Goal: Information Seeking & Learning: Learn about a topic

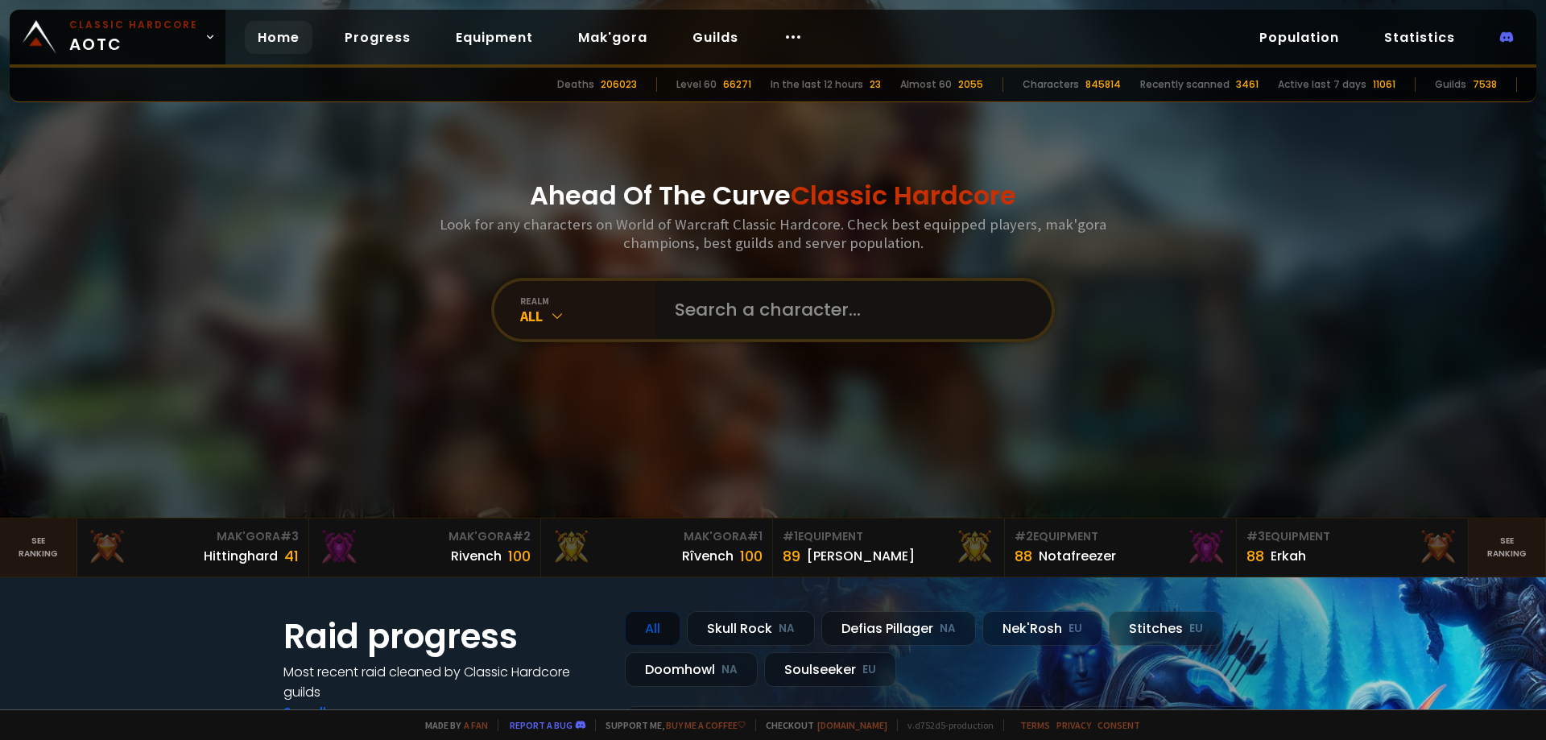
click at [779, 312] on input "text" at bounding box center [848, 310] width 367 height 58
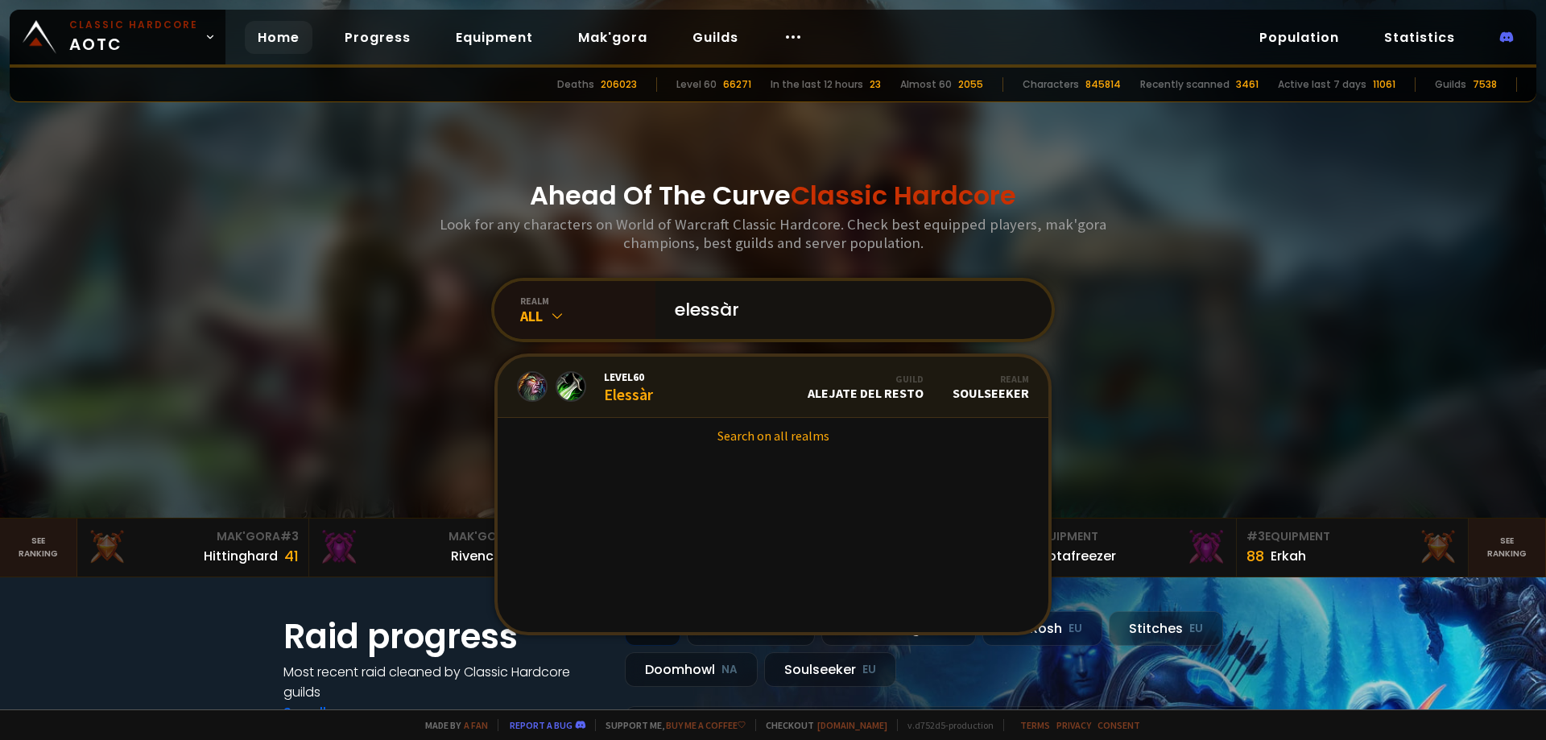
type input "elessàr"
click at [638, 387] on div "Level 60 Elessàr" at bounding box center [628, 387] width 49 height 35
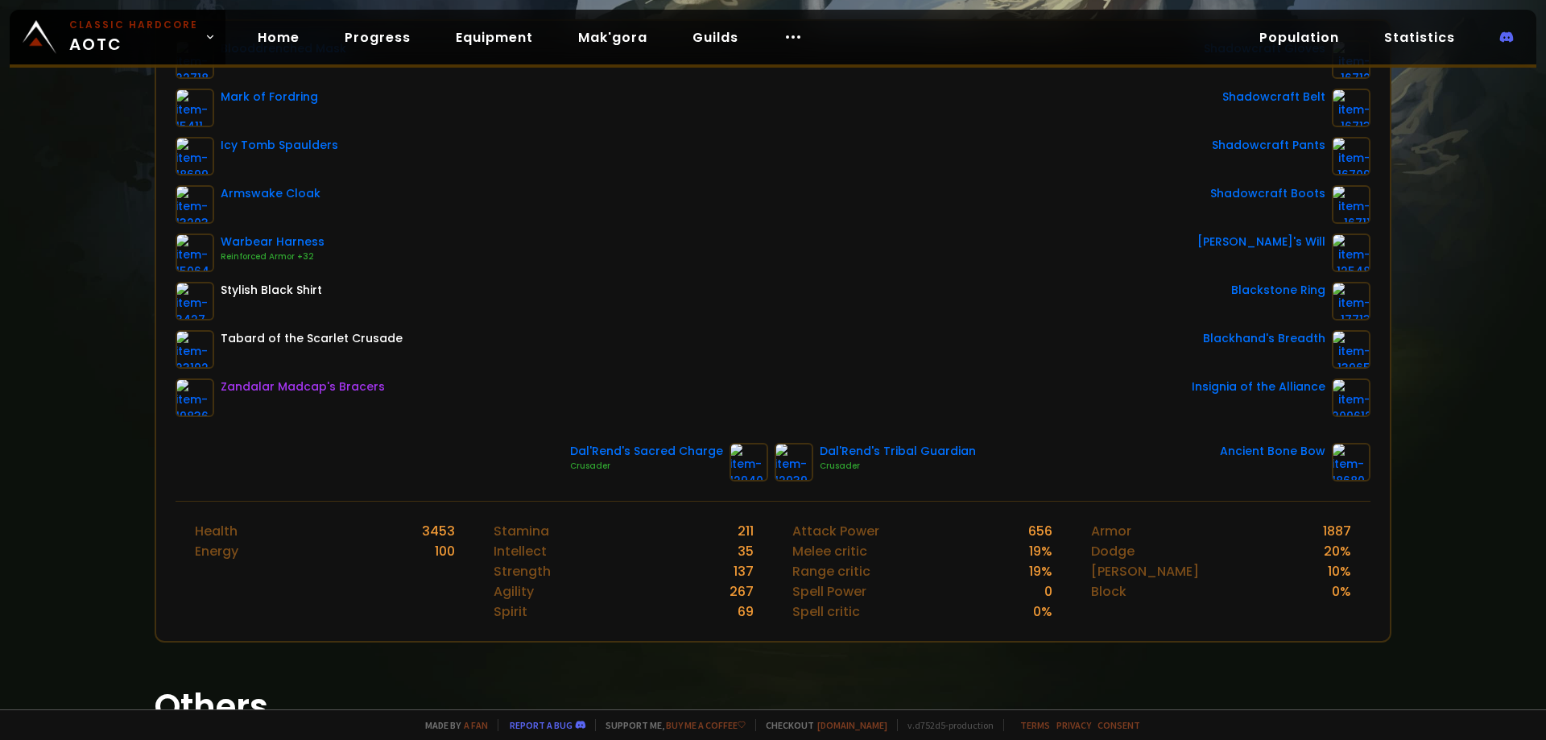
drag, startPoint x: 731, startPoint y: 370, endPoint x: 635, endPoint y: 435, distance: 115.5
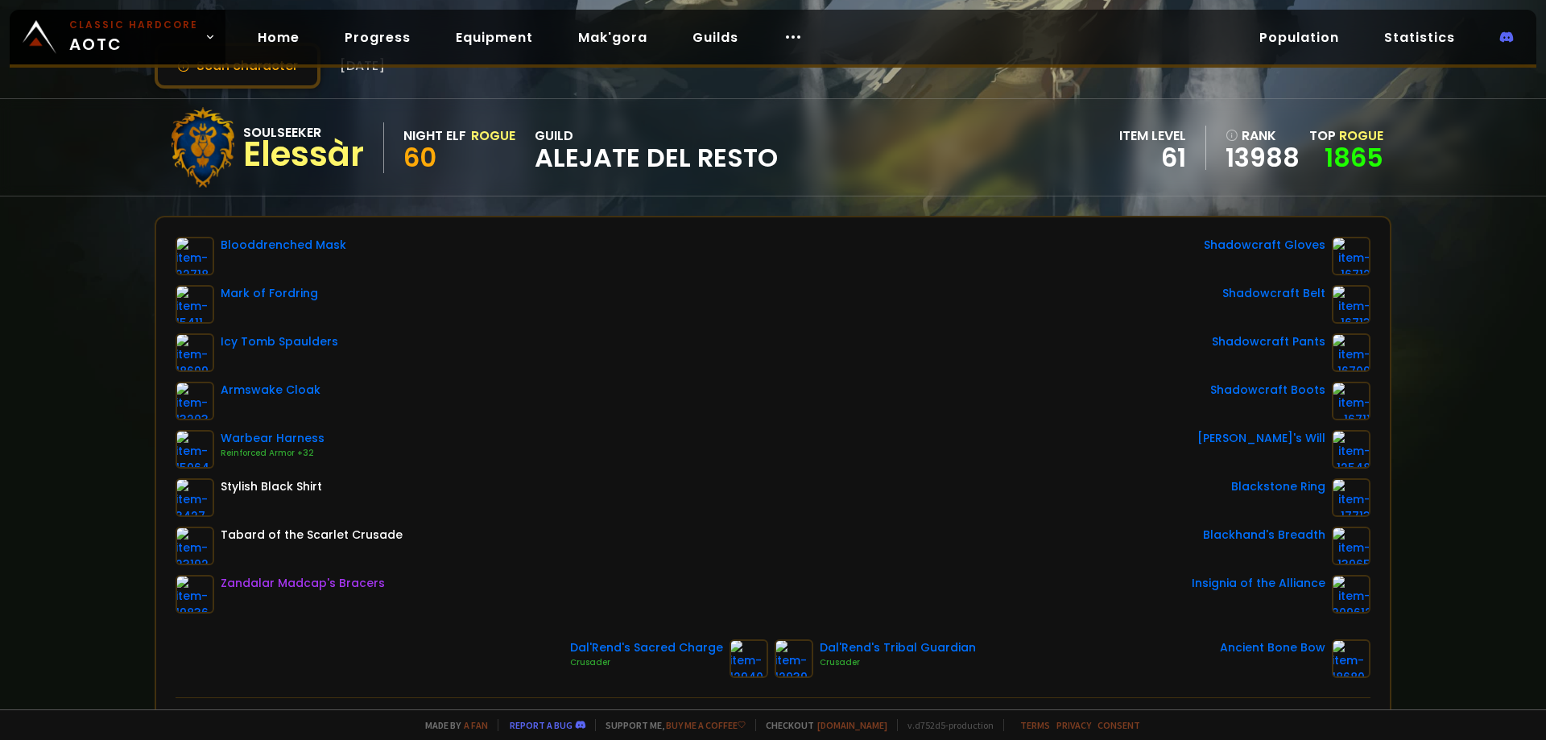
scroll to position [10, 0]
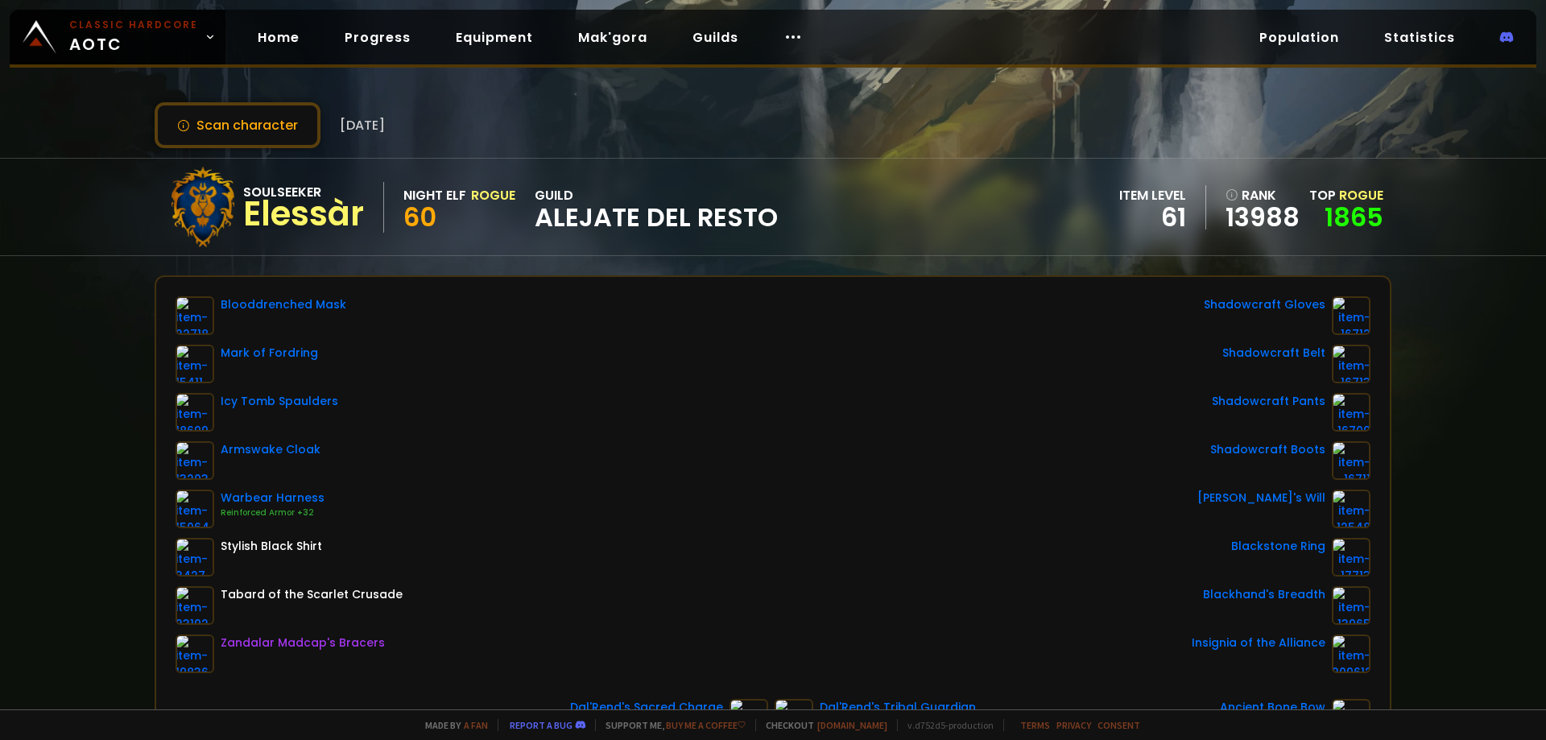
drag, startPoint x: 566, startPoint y: 415, endPoint x: 562, endPoint y: 366, distance: 49.3
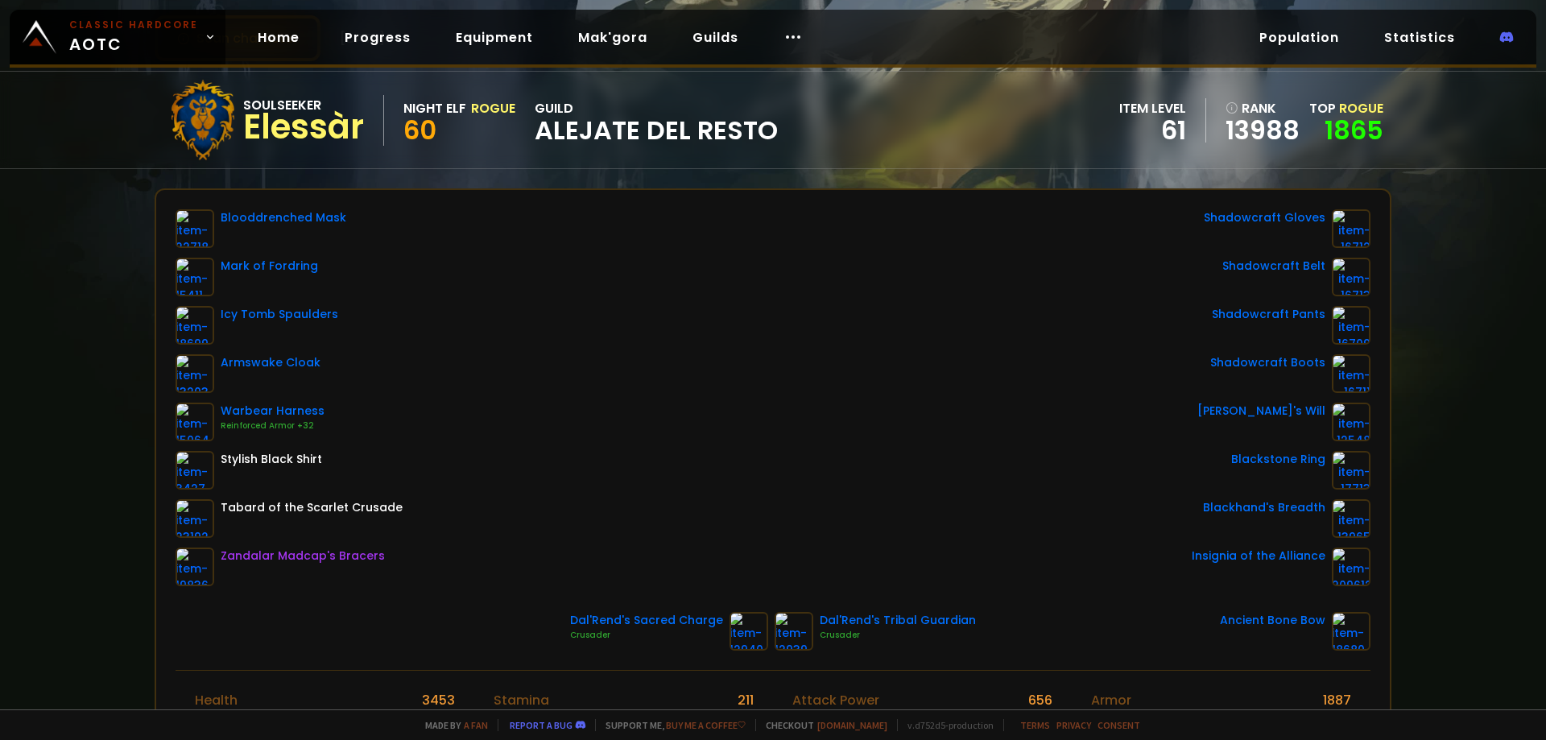
scroll to position [0, 0]
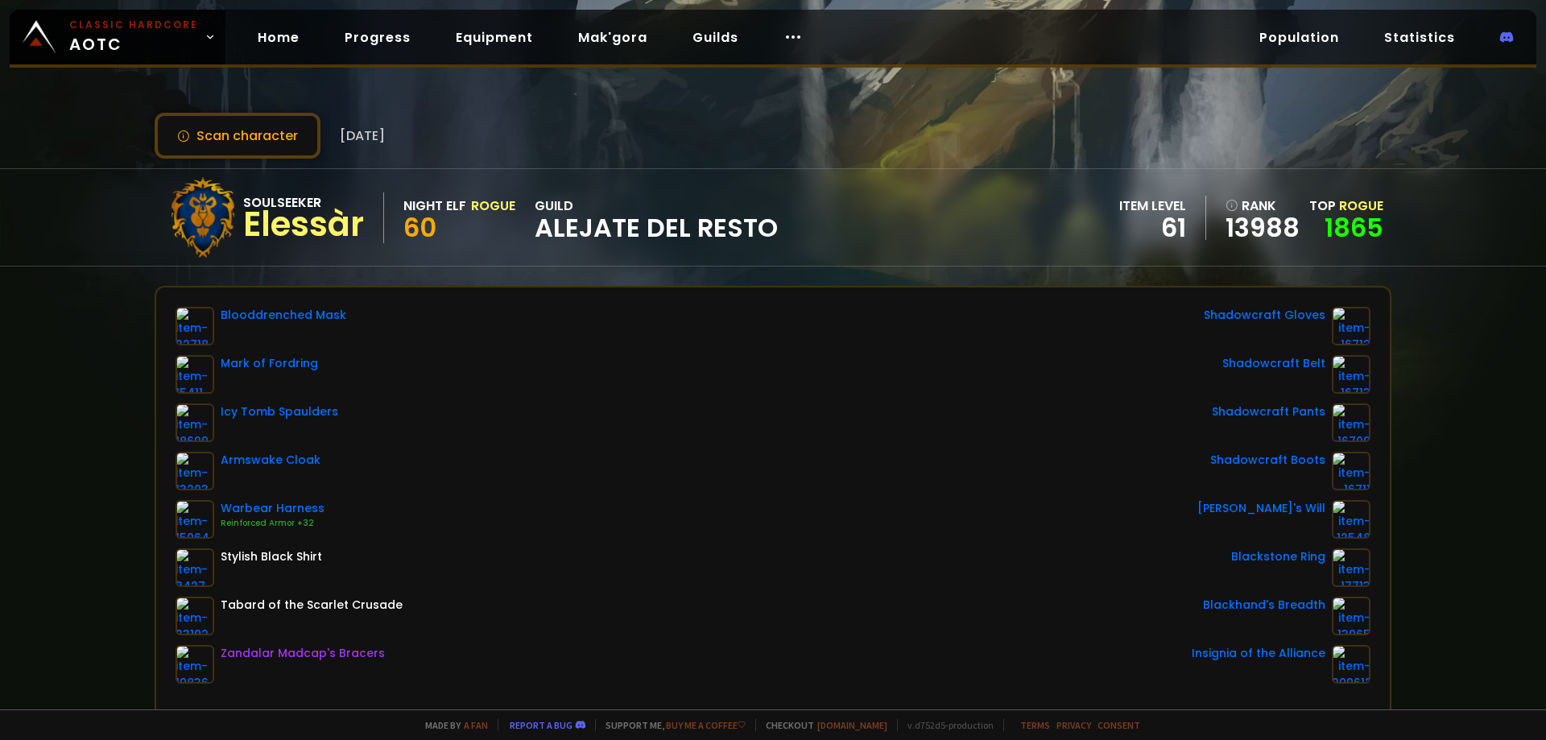
drag, startPoint x: 556, startPoint y: 370, endPoint x: 529, endPoint y: 271, distance: 101.8
click at [199, 139] on button "Scan character" at bounding box center [238, 136] width 166 height 46
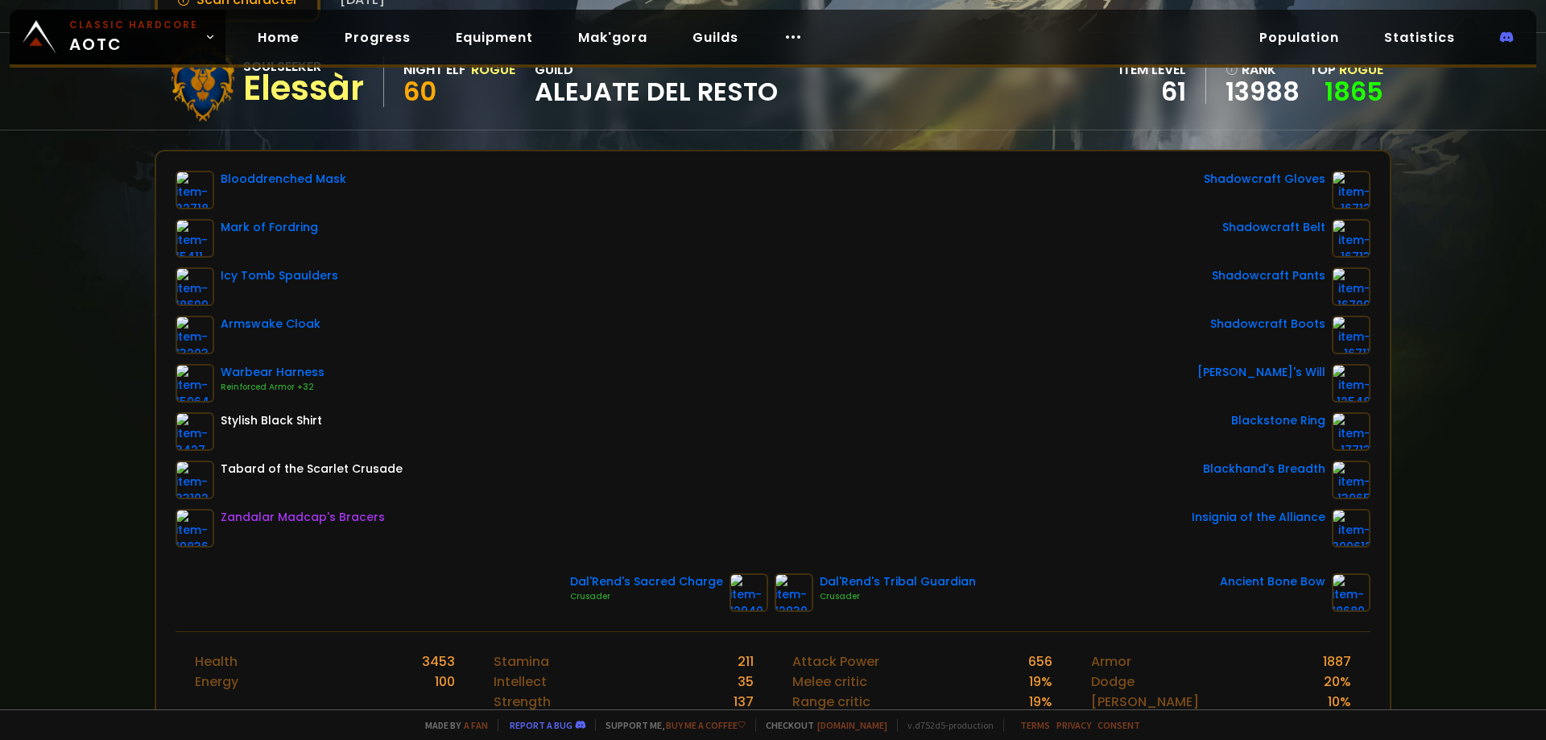
scroll to position [200, 0]
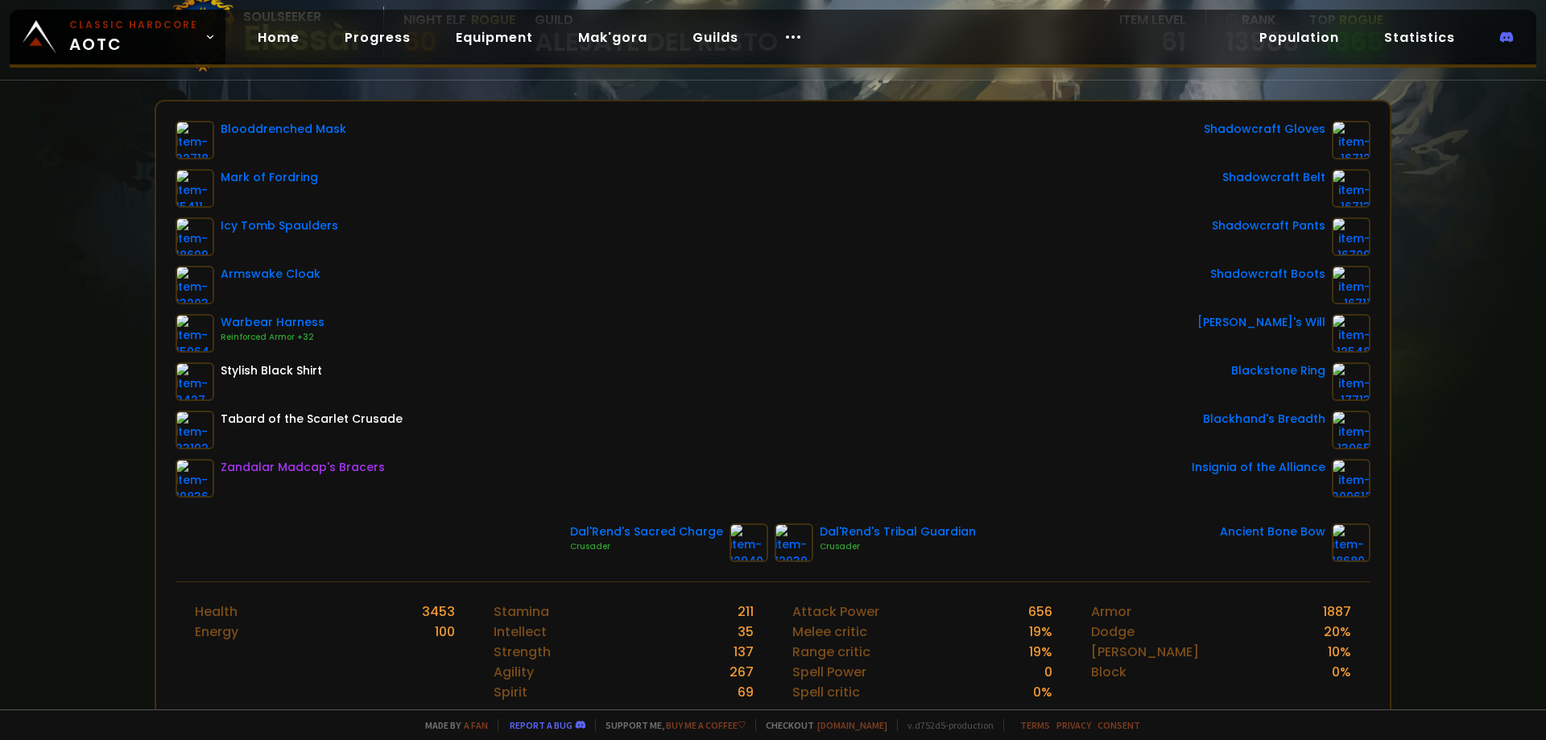
drag, startPoint x: 636, startPoint y: 384, endPoint x: 622, endPoint y: 452, distance: 69.0
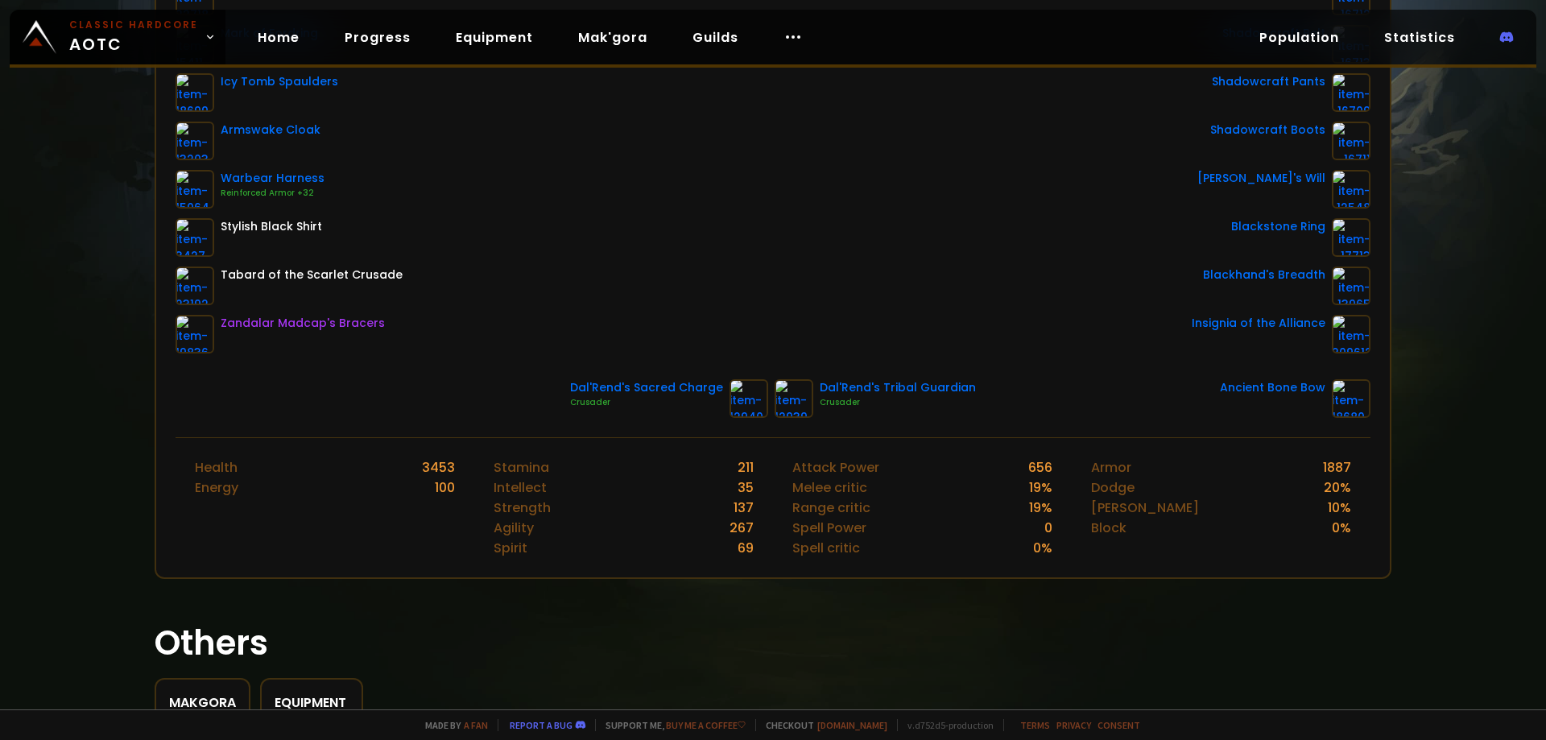
drag, startPoint x: 528, startPoint y: 383, endPoint x: 528, endPoint y: 407, distance: 23.4
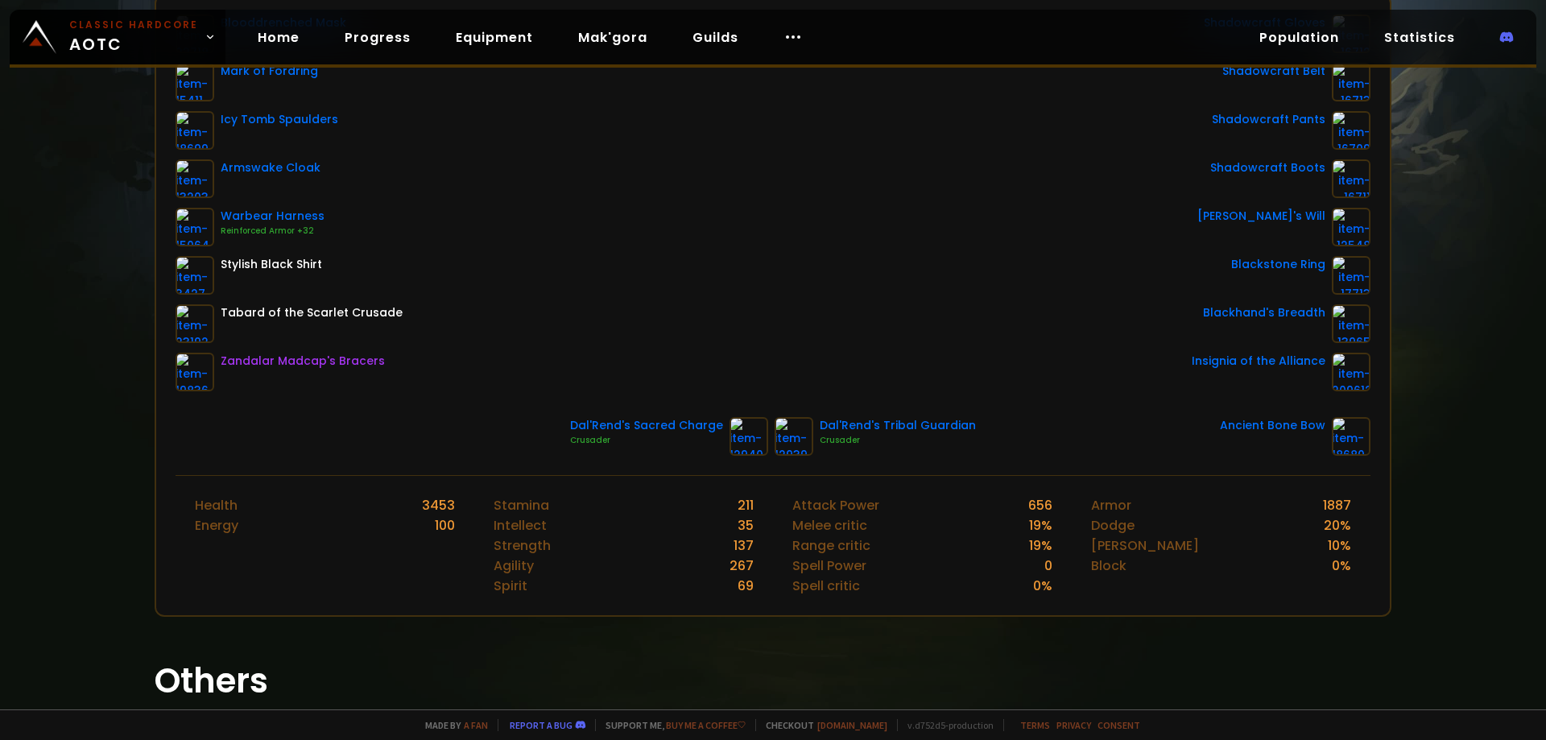
scroll to position [275, 0]
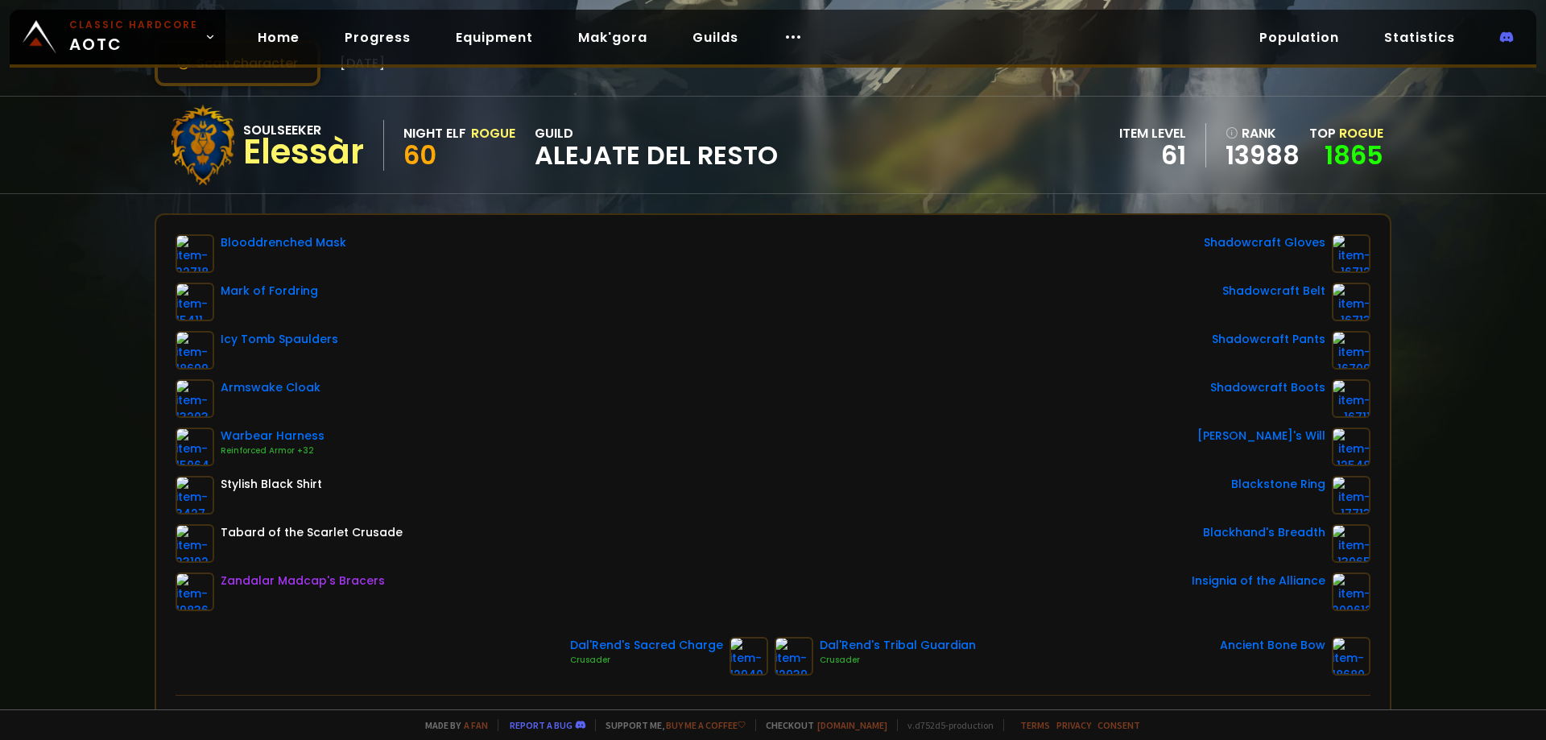
drag, startPoint x: 750, startPoint y: 327, endPoint x: 692, endPoint y: 268, distance: 82.6
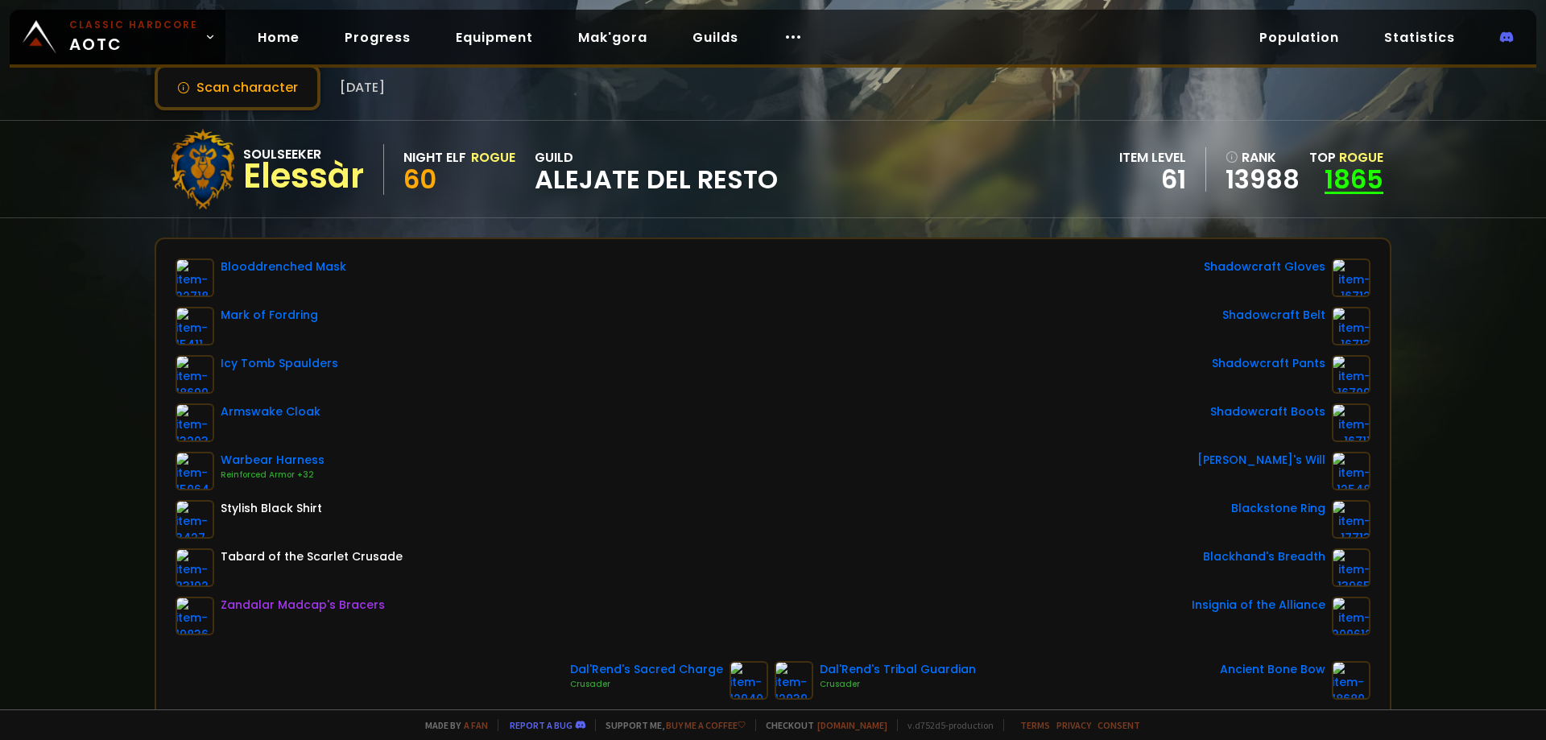
click at [1343, 184] on link "1865" at bounding box center [1354, 179] width 59 height 36
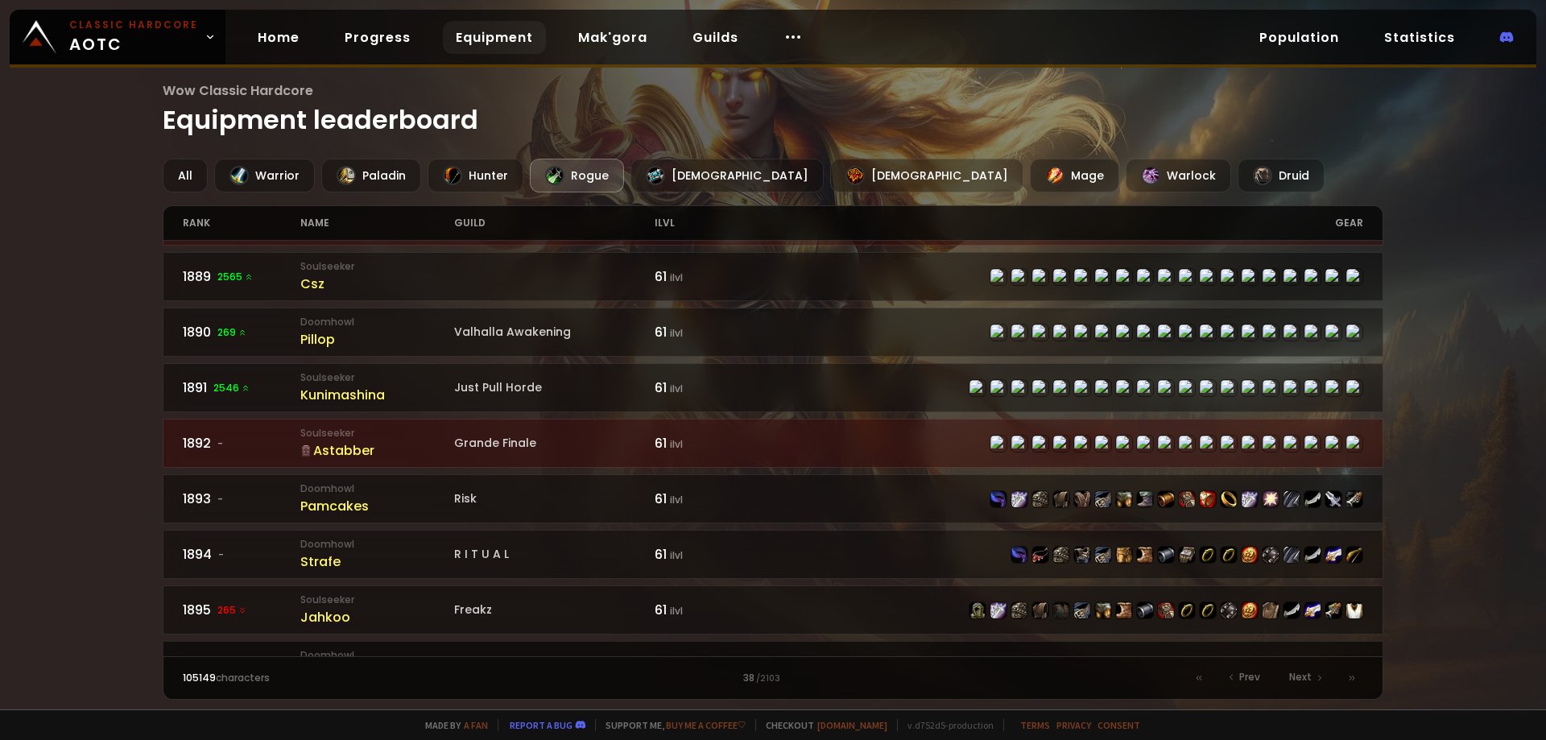
scroll to position [2176, 0]
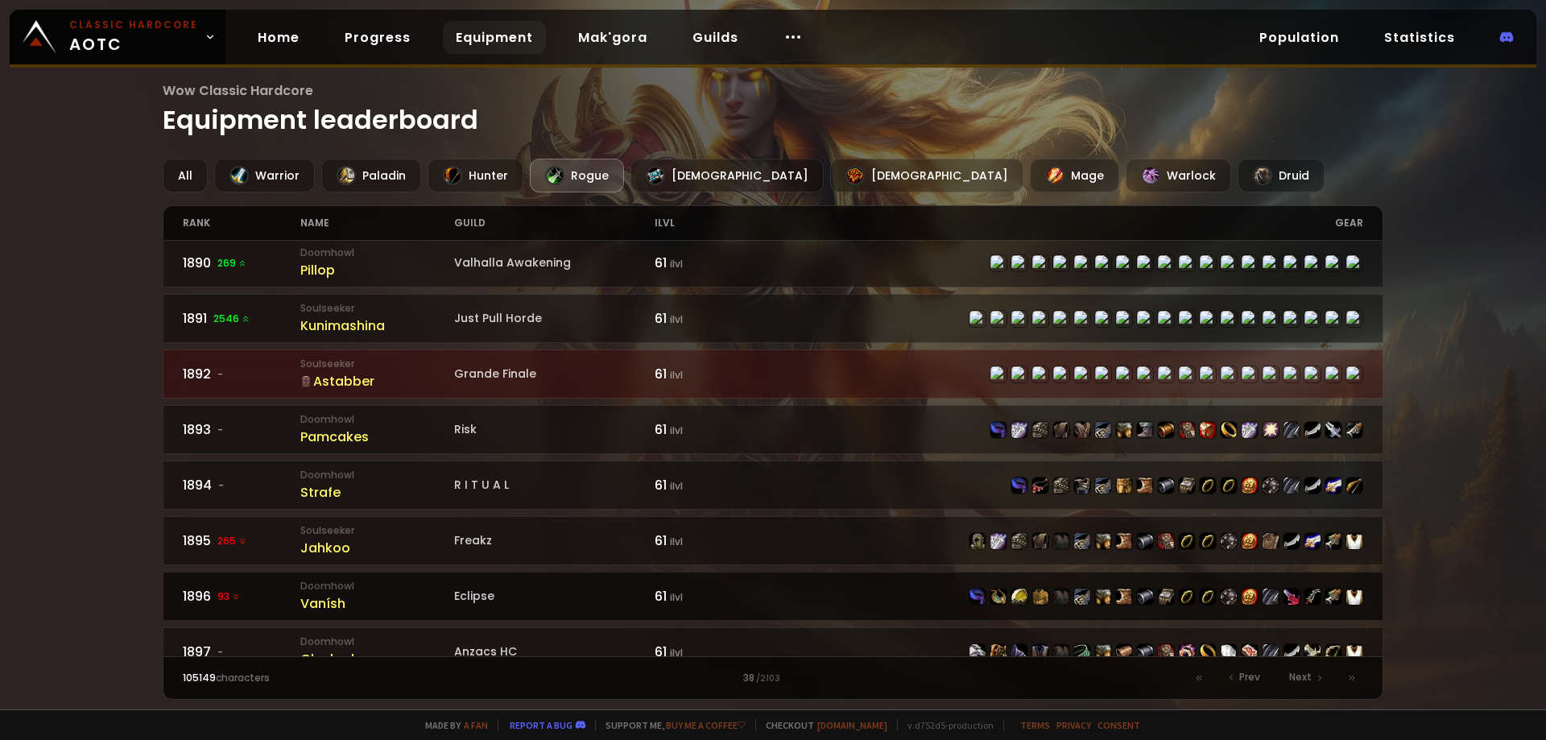
click at [1362, 602] on link "1896 93 Doomhowl Vanísh Eclipse 61 ilvl" at bounding box center [774, 596] width 1222 height 49
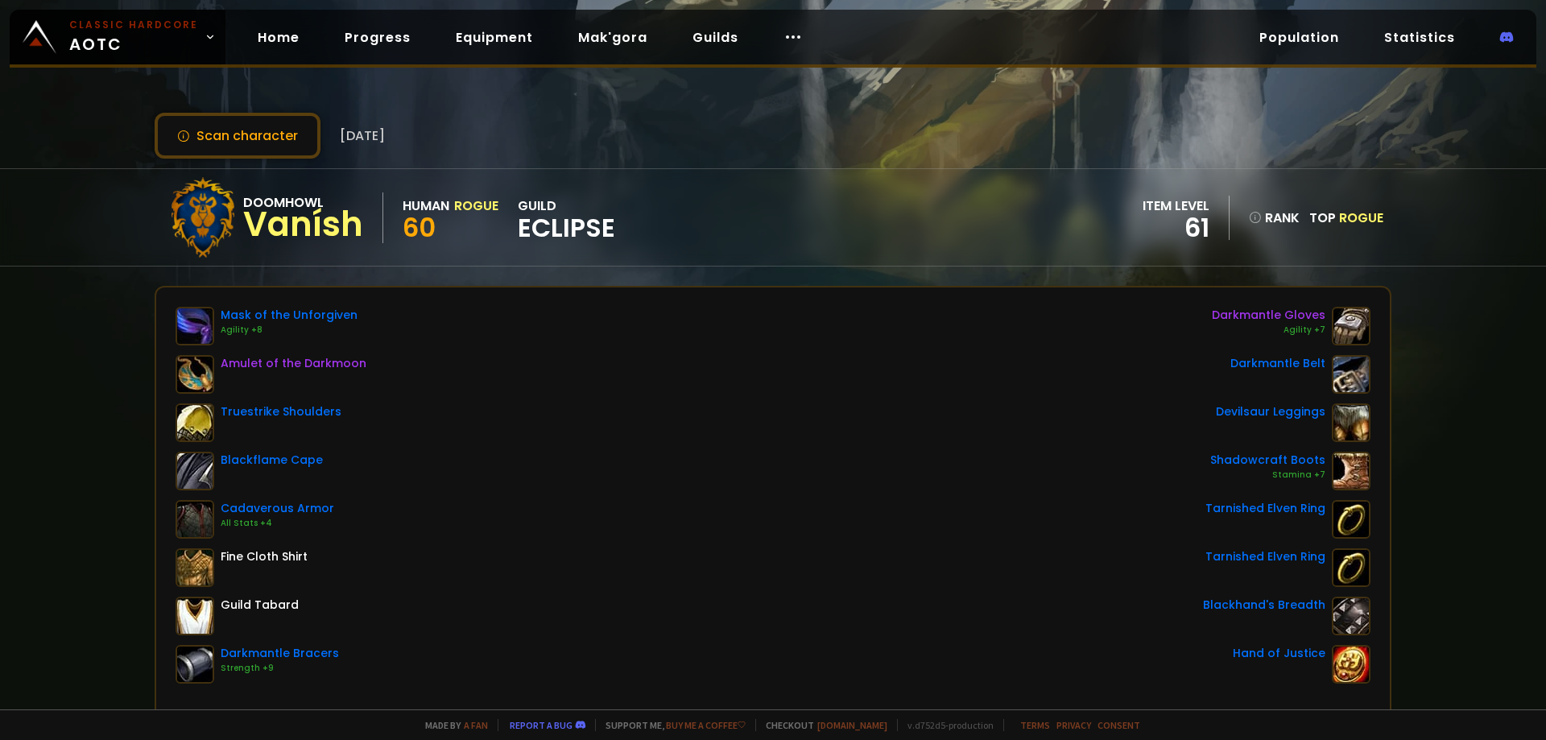
drag, startPoint x: 1231, startPoint y: 416, endPoint x: 1218, endPoint y: 413, distance: 13.1
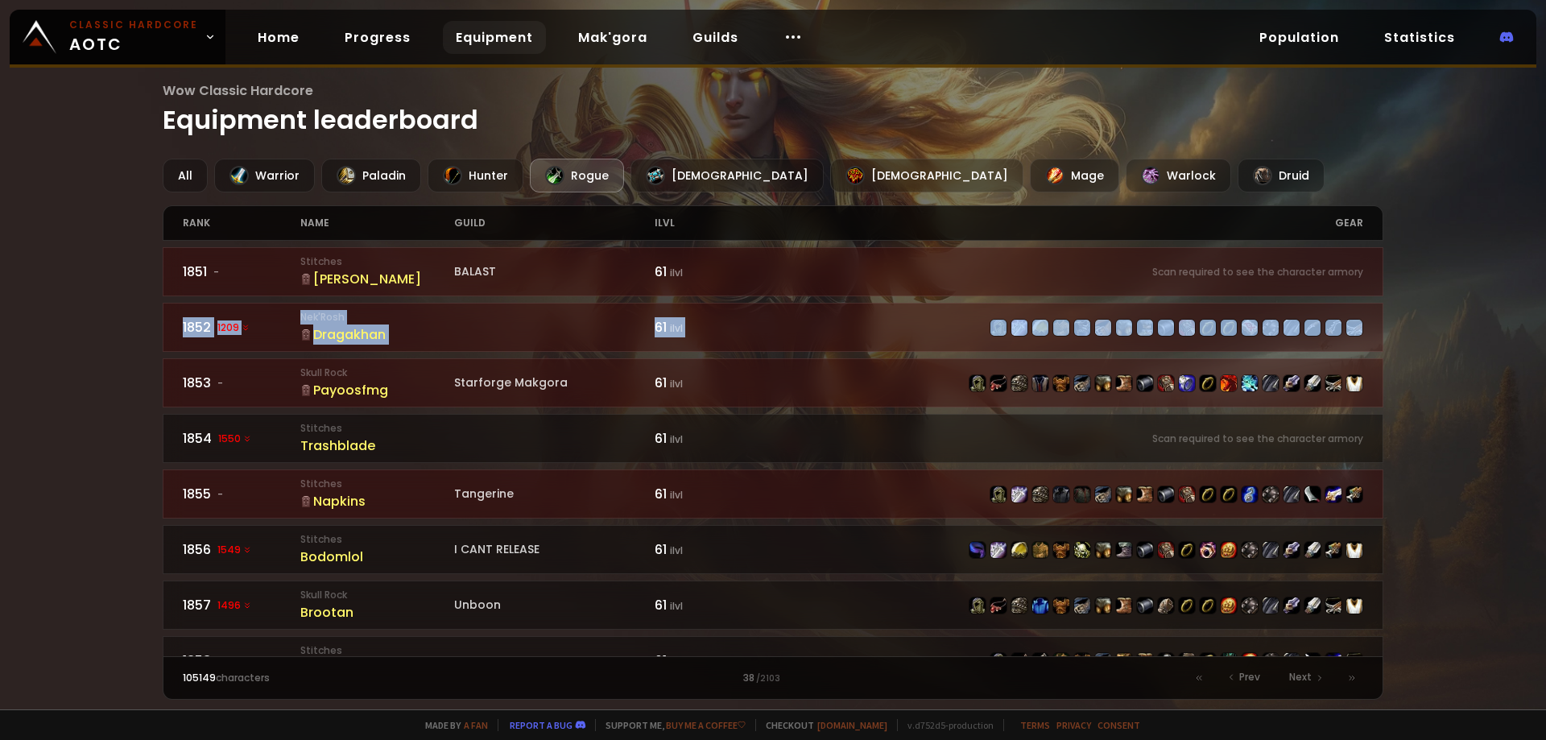
click at [1385, 303] on div "Wow Classic Hardcore Equipment leaderboard All Warrior Paladin Hunter Rogue Pri…" at bounding box center [773, 354] width 1546 height 709
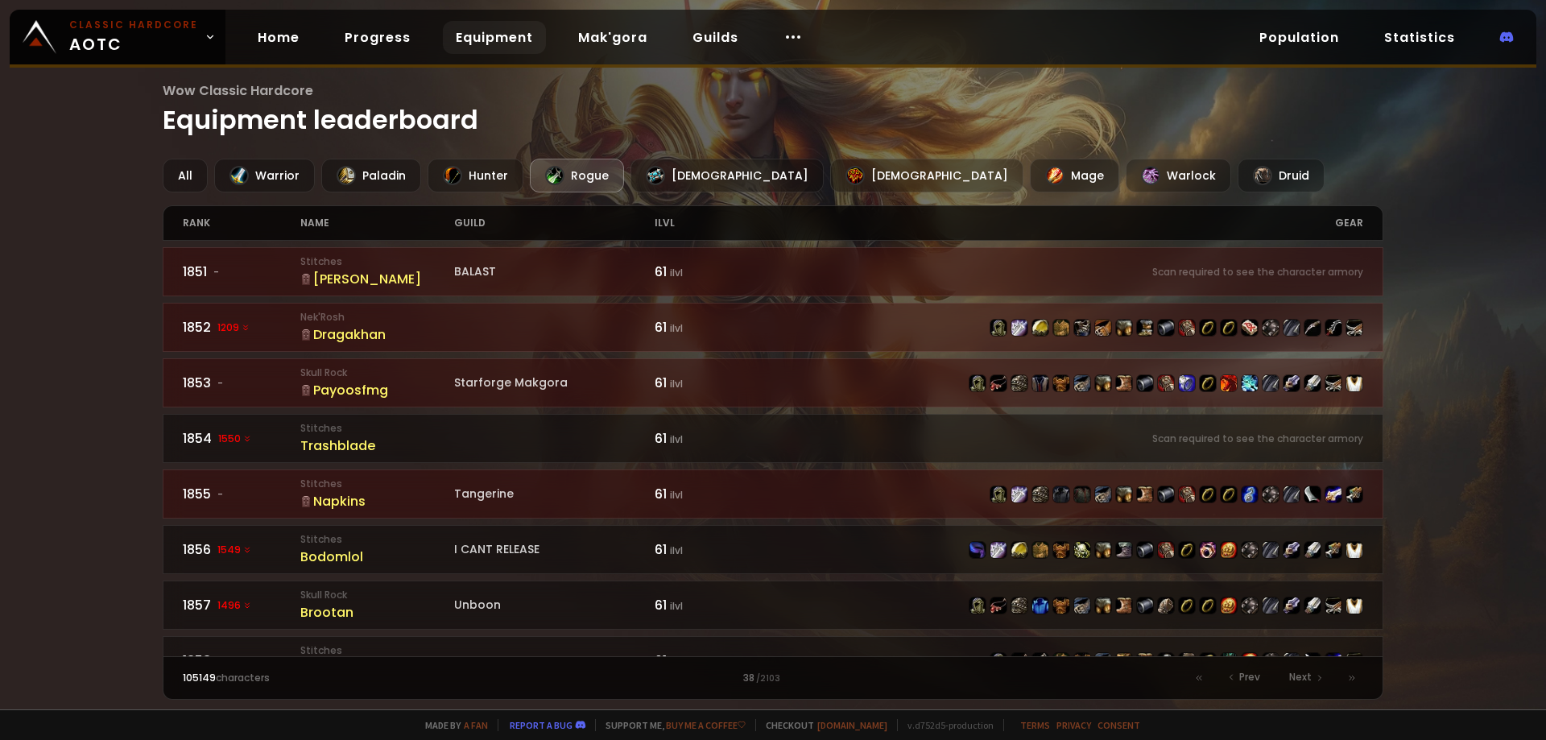
drag, startPoint x: 1487, startPoint y: 339, endPoint x: 1424, endPoint y: 421, distance: 103.9
click at [1487, 340] on div "Wow Classic Hardcore Equipment leaderboard All Warrior Paladin Hunter Rogue Pri…" at bounding box center [773, 354] width 1546 height 709
drag, startPoint x: 1274, startPoint y: 631, endPoint x: 1269, endPoint y: 607, distance: 23.8
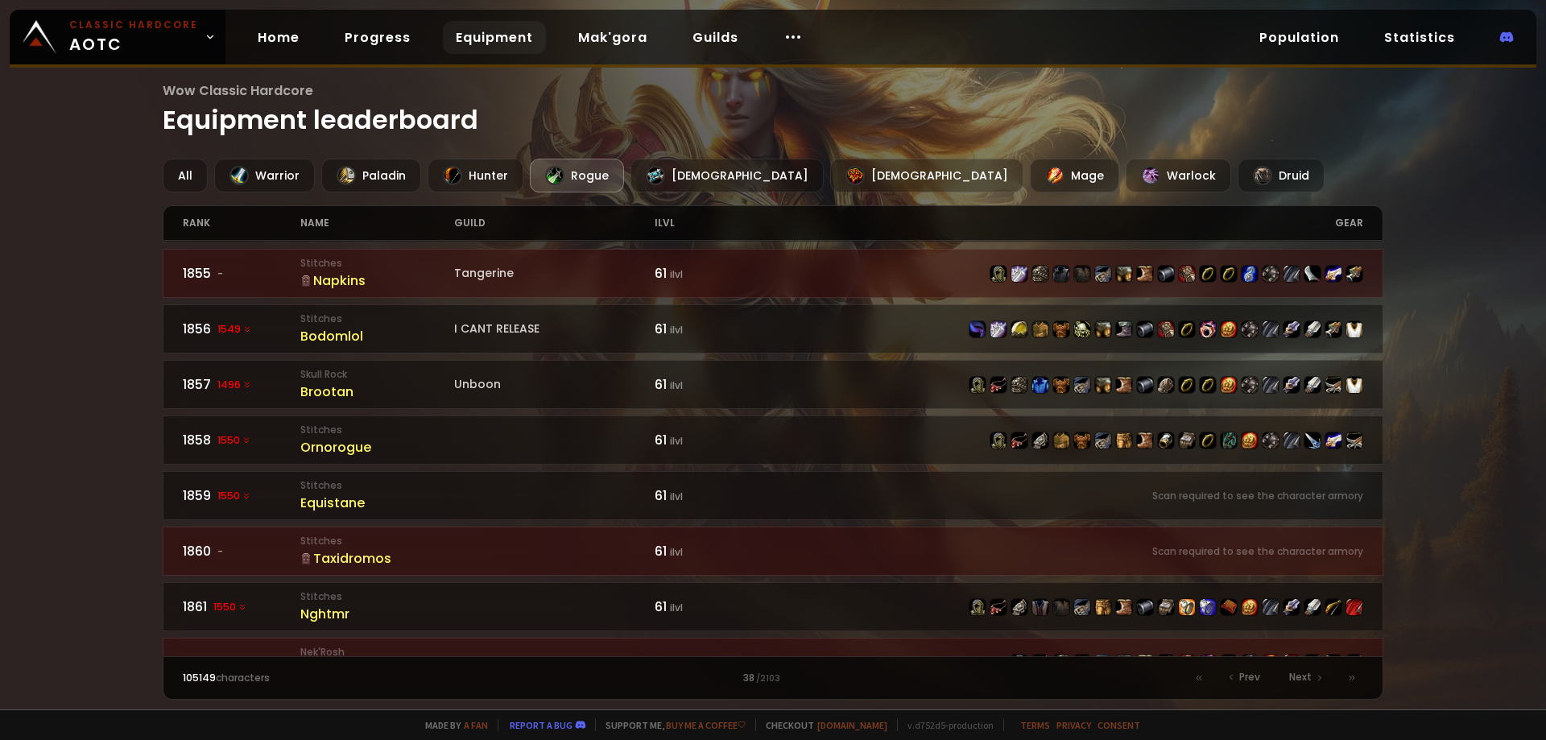
scroll to position [279, 0]
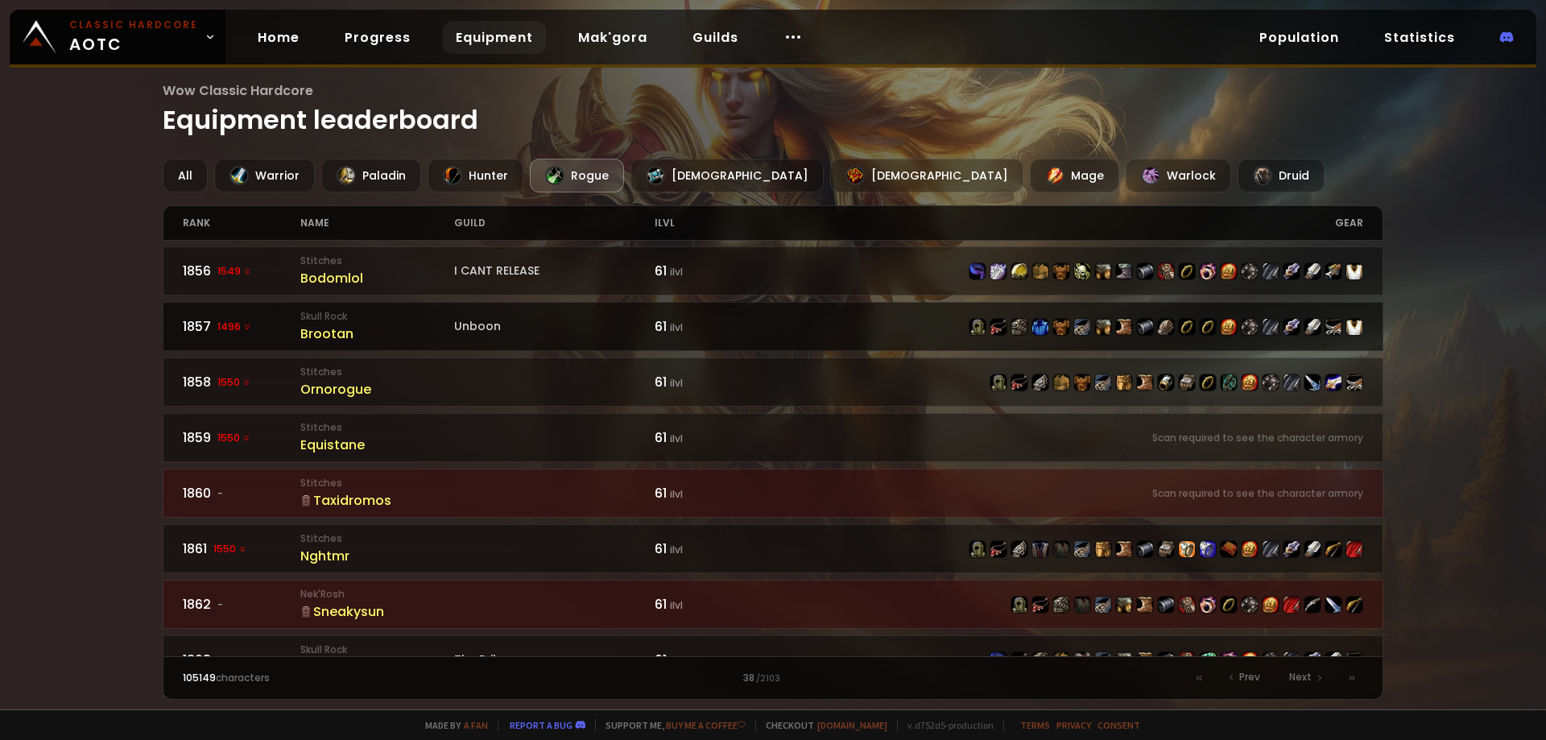
drag, startPoint x: 1368, startPoint y: 317, endPoint x: 1354, endPoint y: 316, distance: 14.5
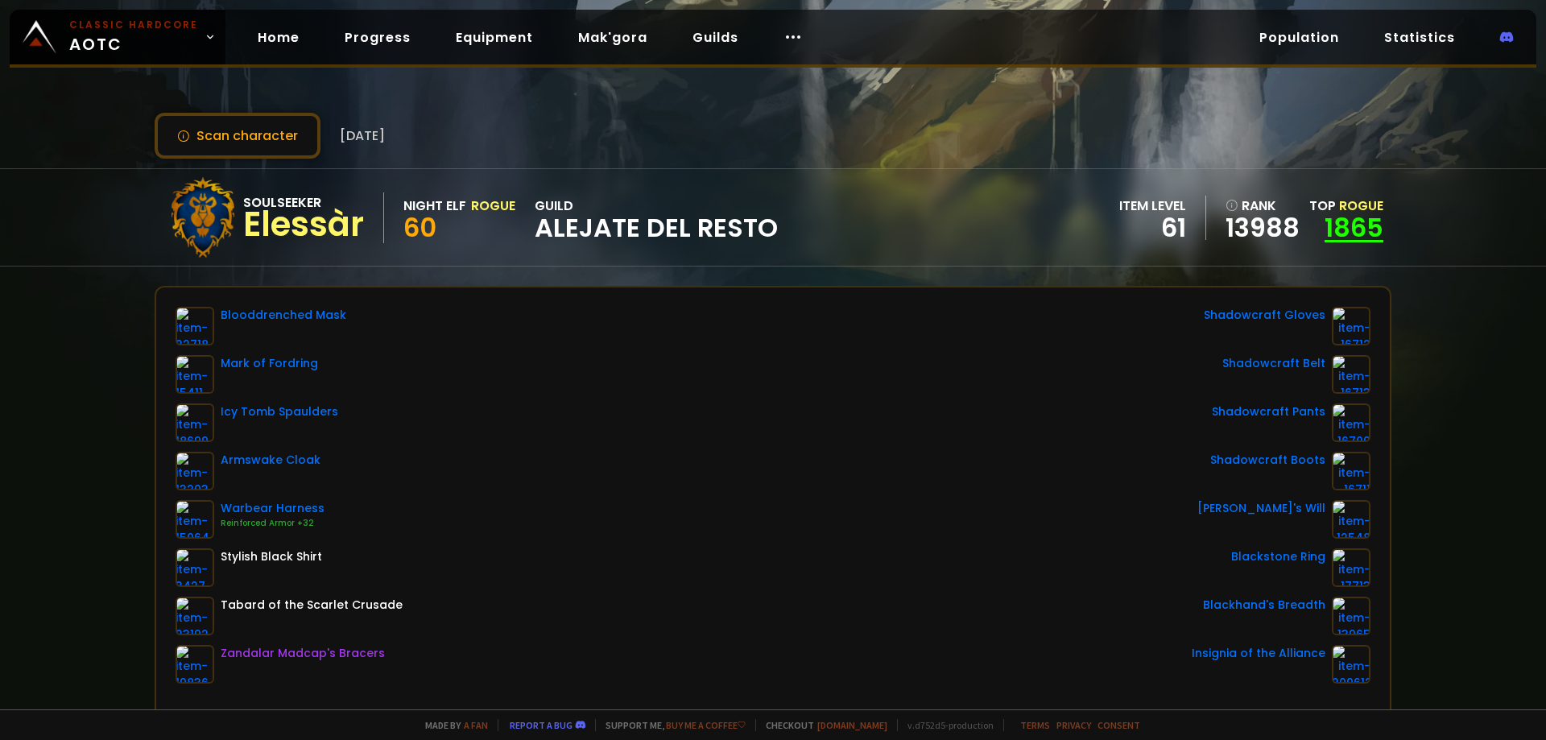
click at [1334, 238] on link "1865" at bounding box center [1354, 227] width 59 height 36
drag, startPoint x: 55, startPoint y: 221, endPoint x: 777, endPoint y: 408, distance: 746.1
click at [777, 408] on div "Blooddrenched Mask Mark of Fordring Icy Tomb Spaulders Armswake Cloak Warbear H…" at bounding box center [773, 495] width 1195 height 377
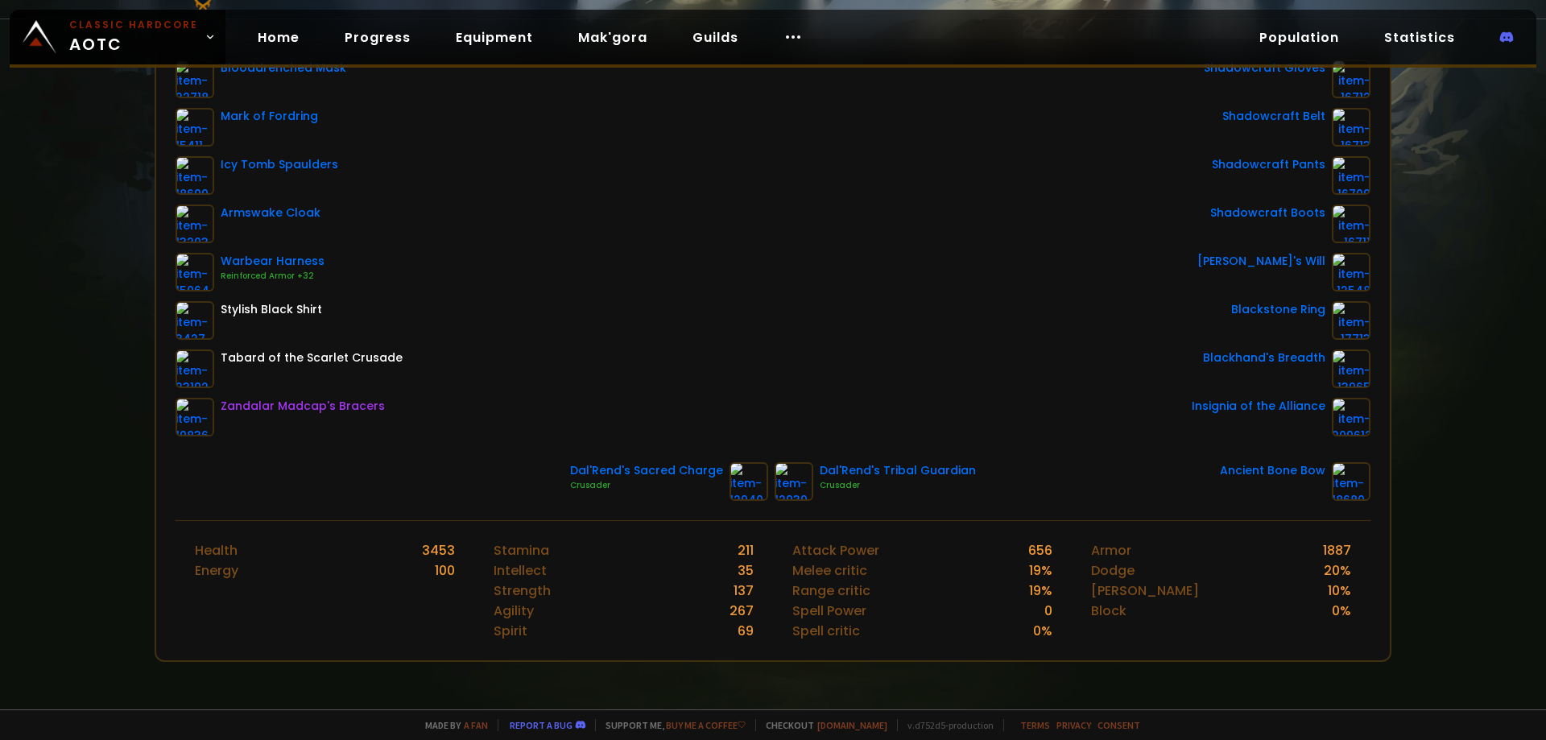
scroll to position [270, 0]
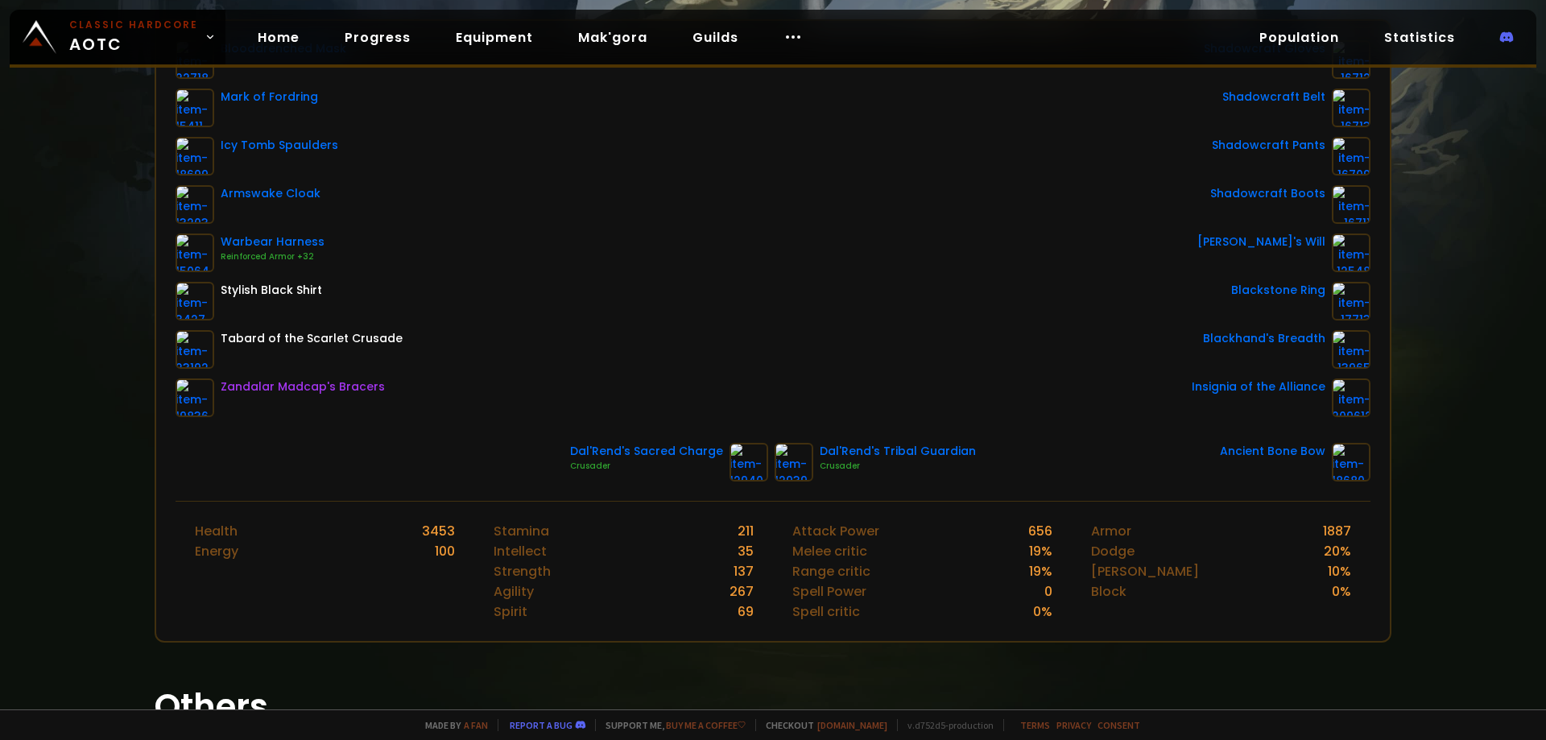
drag, startPoint x: 749, startPoint y: 371, endPoint x: 705, endPoint y: 401, distance: 52.7
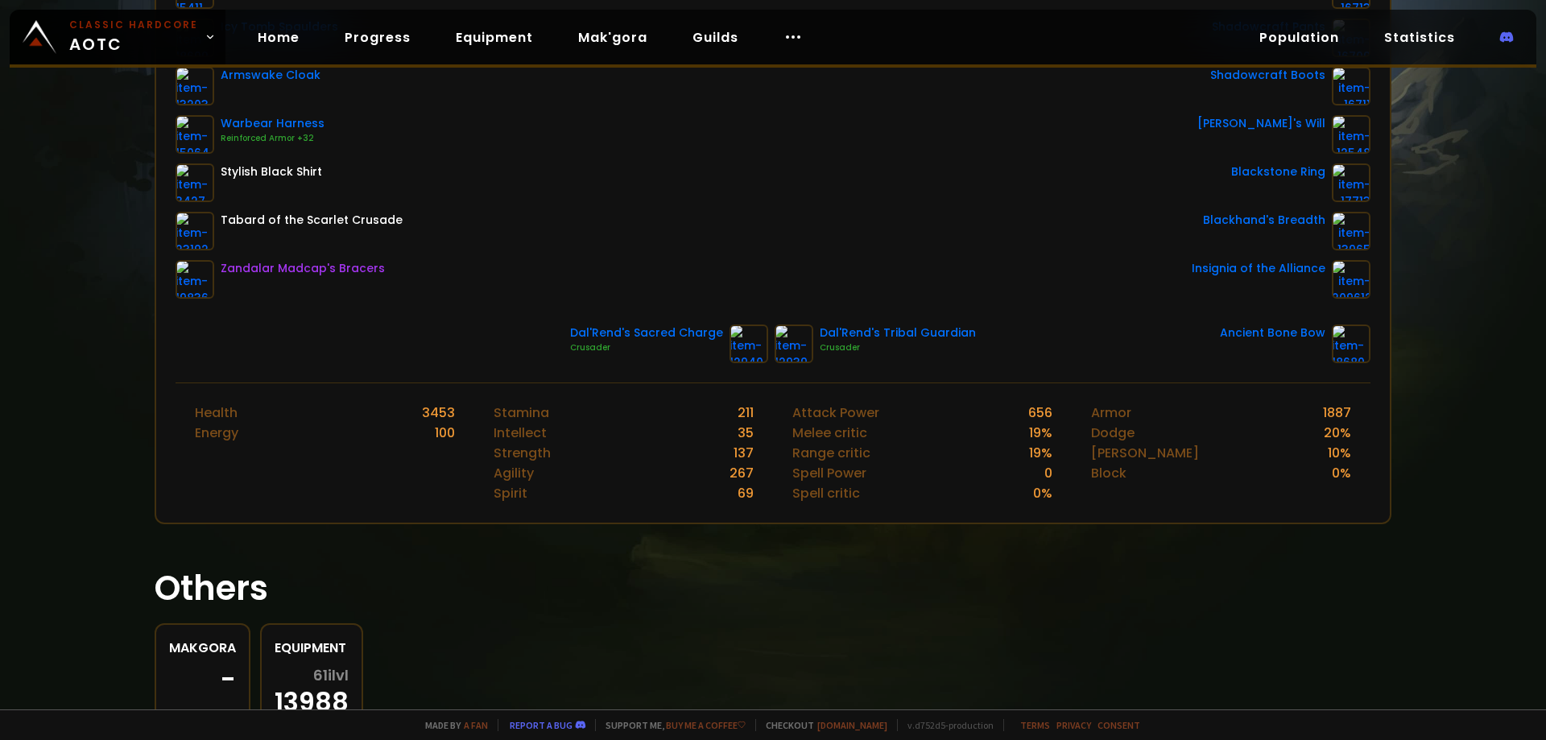
scroll to position [456, 0]
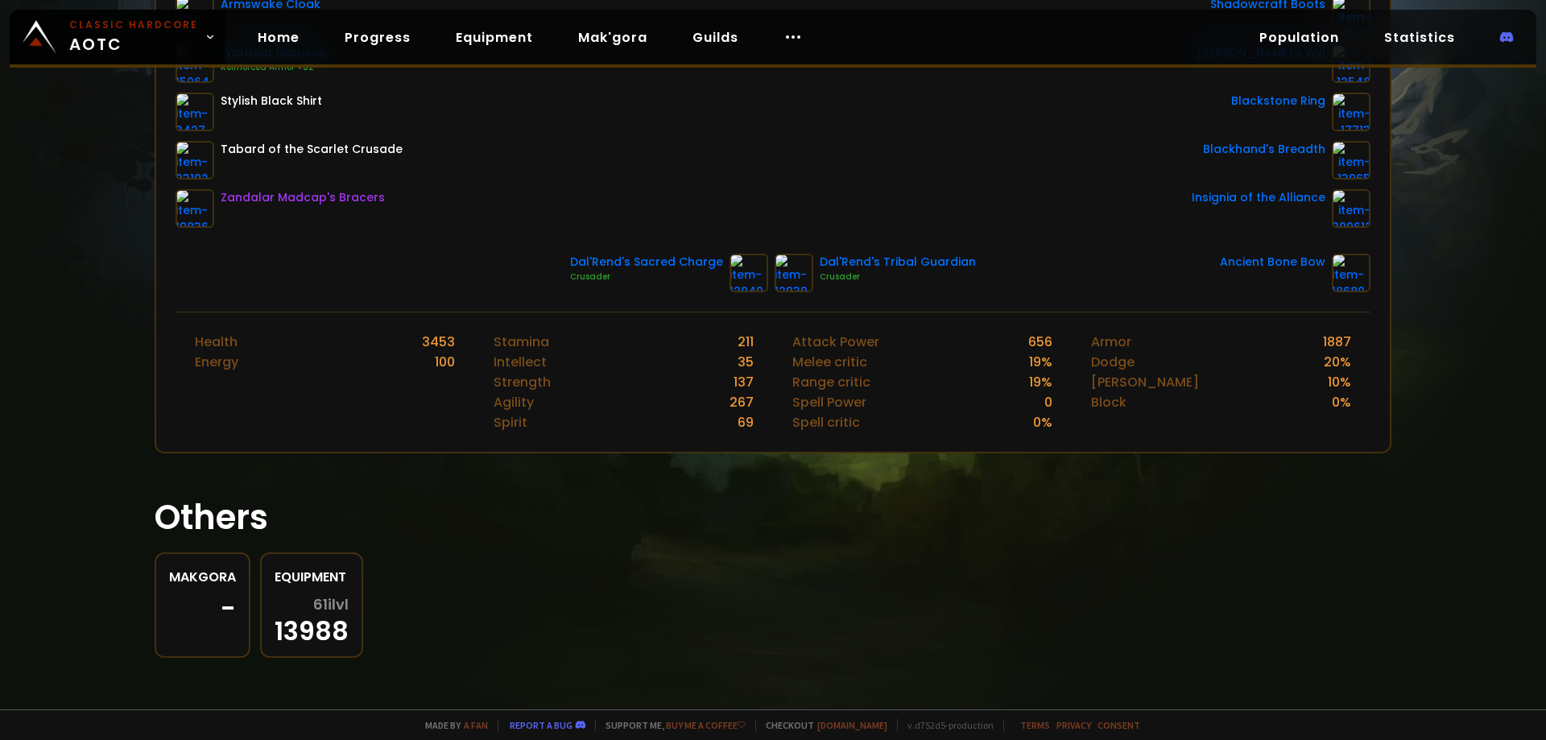
drag, startPoint x: 676, startPoint y: 341, endPoint x: 654, endPoint y: 426, distance: 87.3
